Goal: Task Accomplishment & Management: Manage account settings

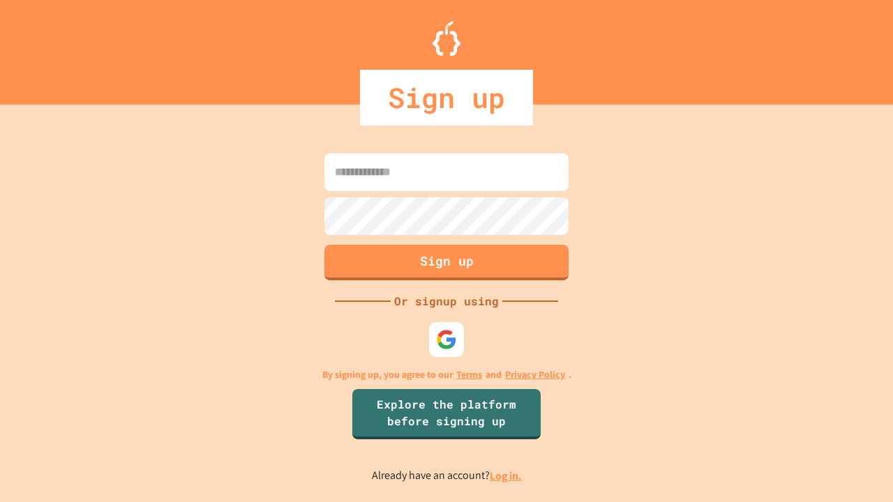
click at [507, 476] on link "Log in." at bounding box center [506, 476] width 32 height 15
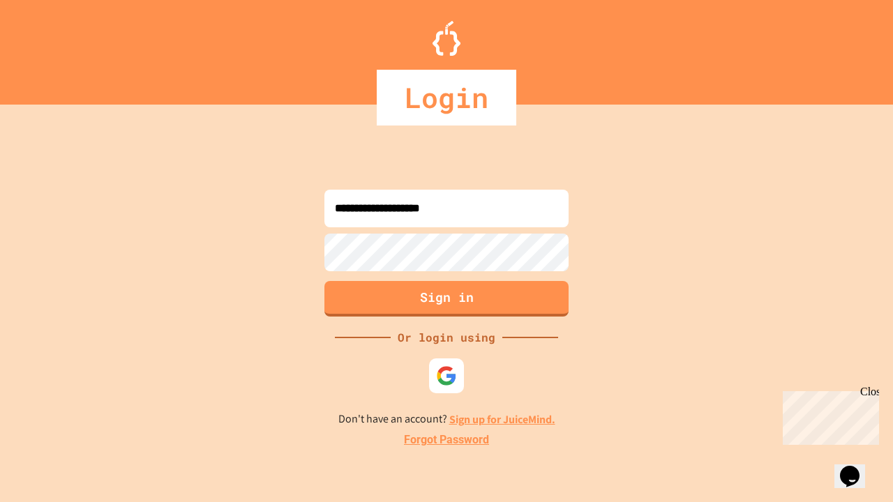
type input "**********"
